Goal: Navigation & Orientation: Go to known website

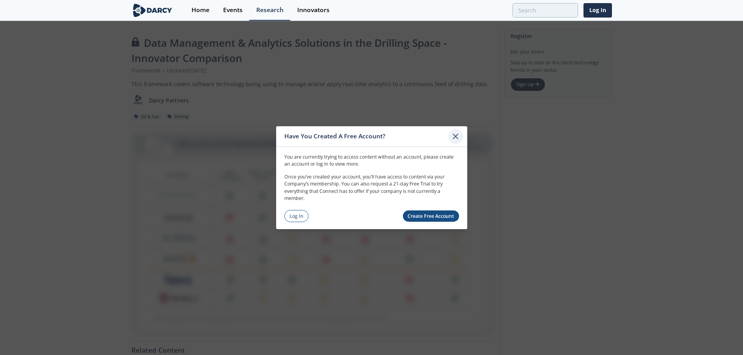
click at [455, 137] on icon at bounding box center [455, 136] width 9 height 9
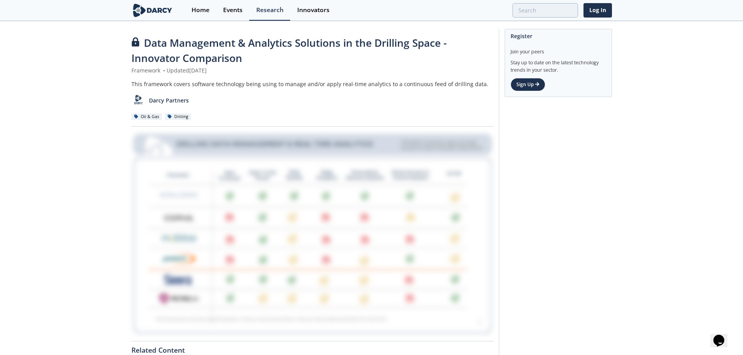
click at [154, 8] on img at bounding box center [153, 11] width 43 height 14
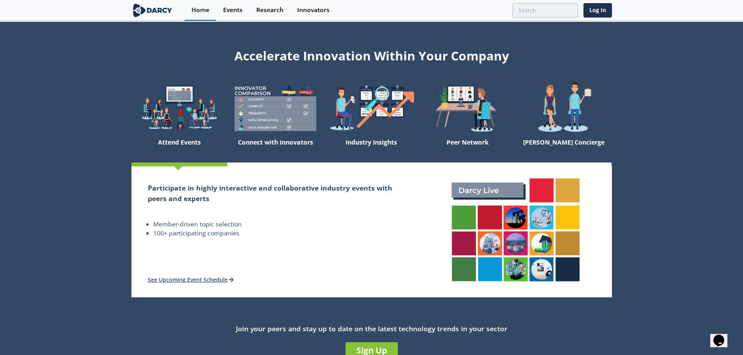
click at [206, 13] on div "Home" at bounding box center [201, 10] width 18 height 6
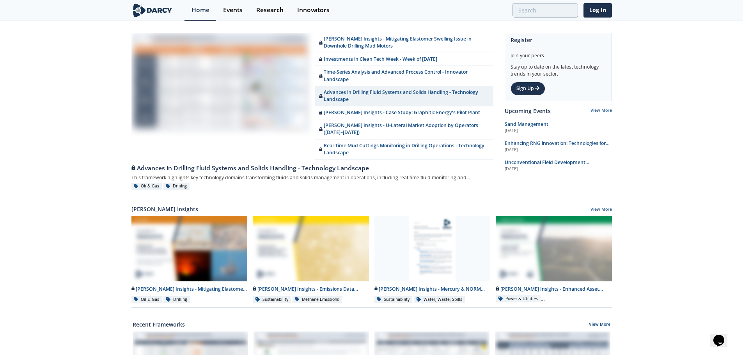
click at [56, 121] on div "[PERSON_NAME] Insights - Mitigating Elastomer Swelling Issue in Downhole Drilli…" at bounding box center [371, 359] width 743 height 675
click at [156, 7] on img at bounding box center [153, 11] width 43 height 14
